Goal: Check status: Check status

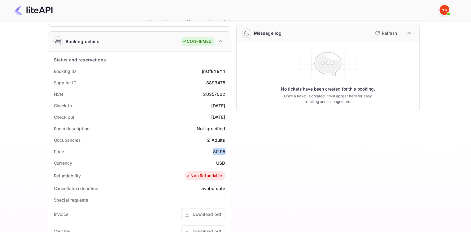
click at [28, 14] on img at bounding box center [33, 10] width 39 height 10
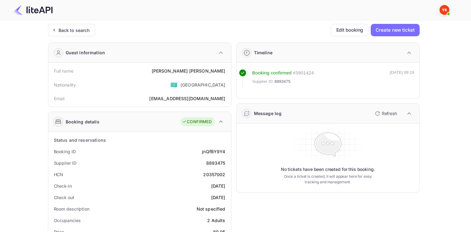
click at [74, 30] on div "Back to search" at bounding box center [74, 30] width 31 height 7
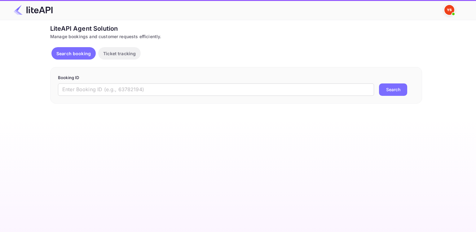
click at [161, 91] on input "text" at bounding box center [216, 89] width 316 height 12
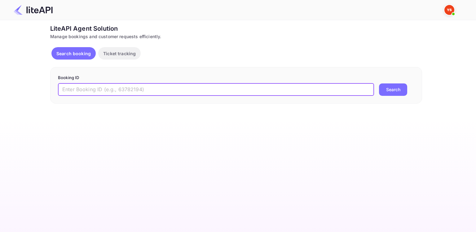
paste input "8493788"
type input "8493788"
click at [379, 83] on button "Search" at bounding box center [393, 89] width 28 height 12
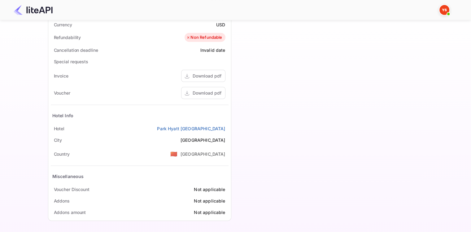
scroll to position [218, 0]
click at [213, 96] on div "Download pdf" at bounding box center [207, 93] width 29 height 7
